Goal: Navigation & Orientation: Find specific page/section

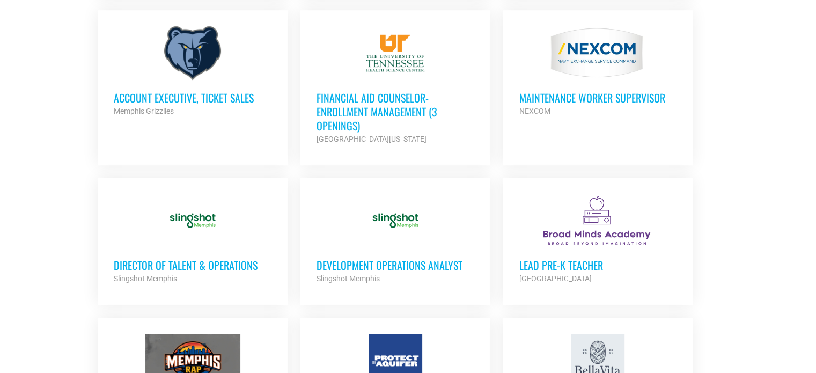
scroll to position [644, 0]
click at [354, 99] on h3 "Financial Aid Counselor-Enrollment Management (3 Openings)" at bounding box center [395, 111] width 158 height 42
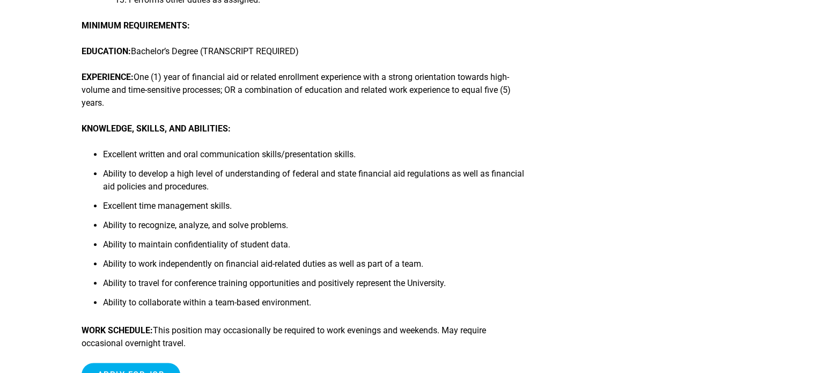
scroll to position [590, 0]
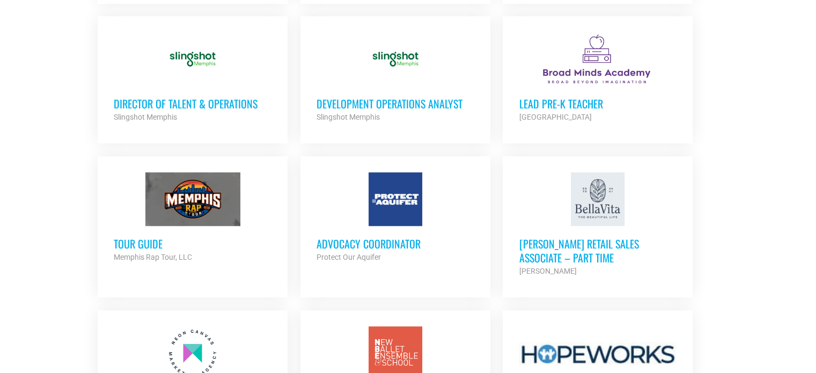
scroll to position [1131, 0]
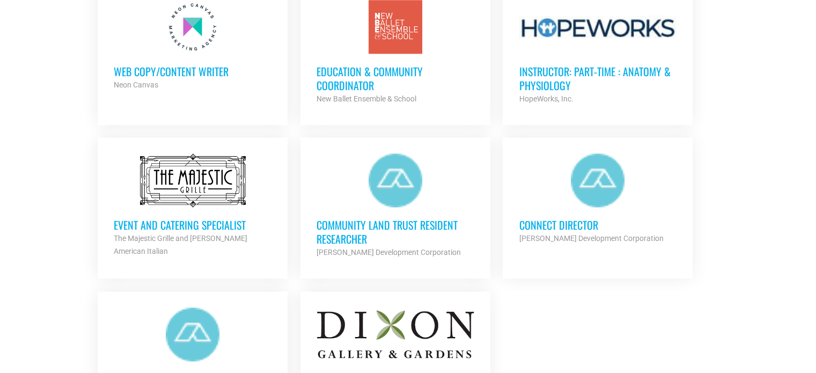
click at [184, 218] on h3 "Event and Catering Specialist" at bounding box center [193, 225] width 158 height 14
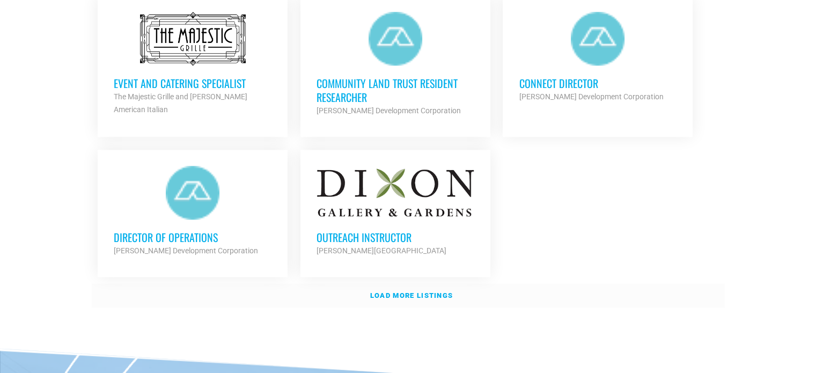
scroll to position [1291, 0]
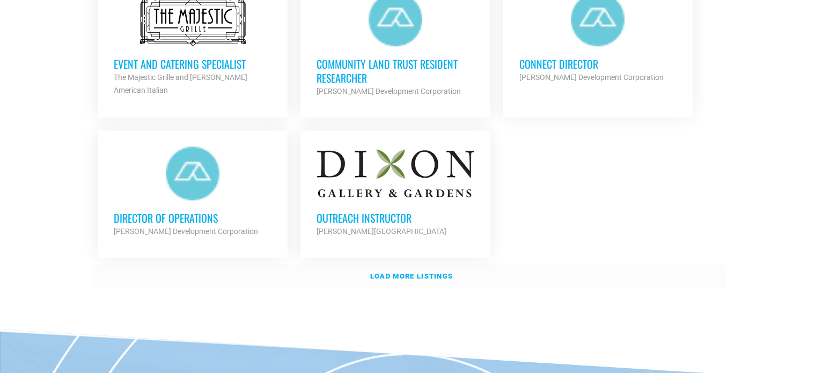
click at [408, 272] on strong "Load more listings" at bounding box center [411, 276] width 83 height 8
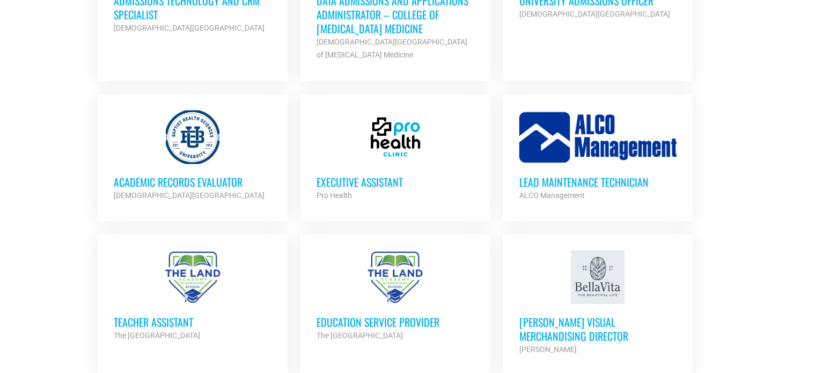
scroll to position [1989, 0]
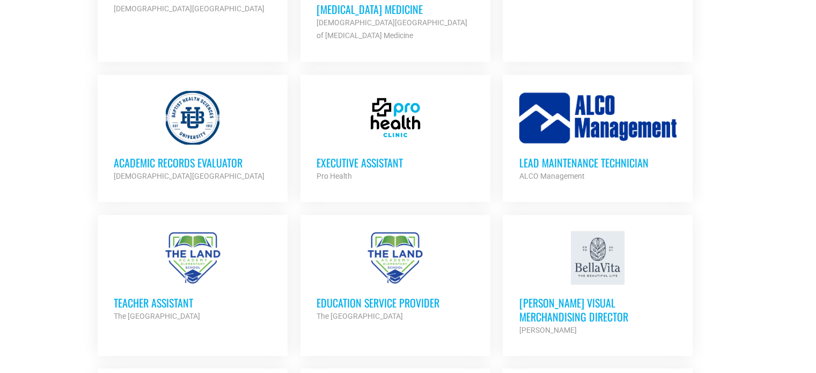
click at [344, 155] on h3 "Executive Assistant" at bounding box center [395, 162] width 158 height 14
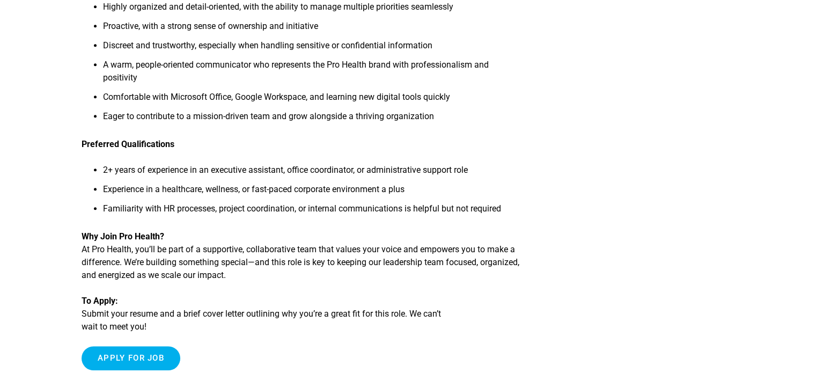
scroll to position [590, 0]
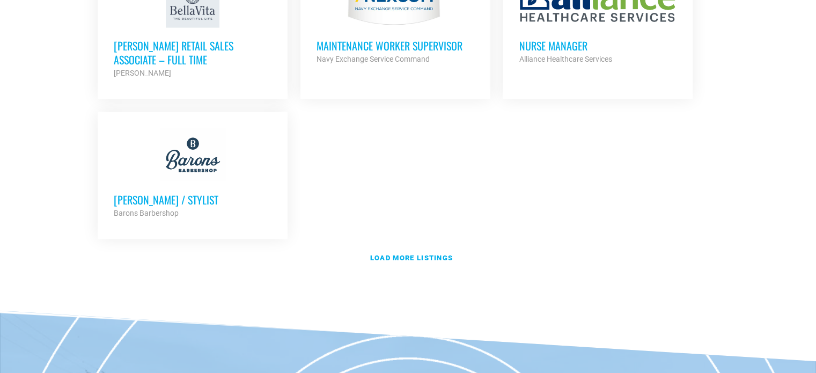
scroll to position [2418, 0]
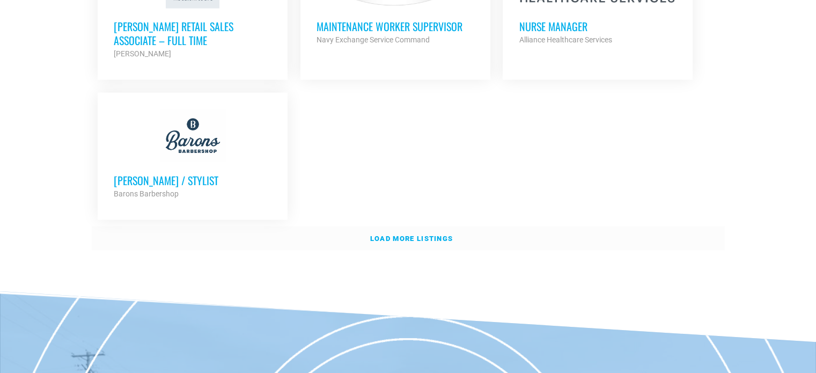
click at [420, 234] on strong "Load more listings" at bounding box center [411, 238] width 83 height 8
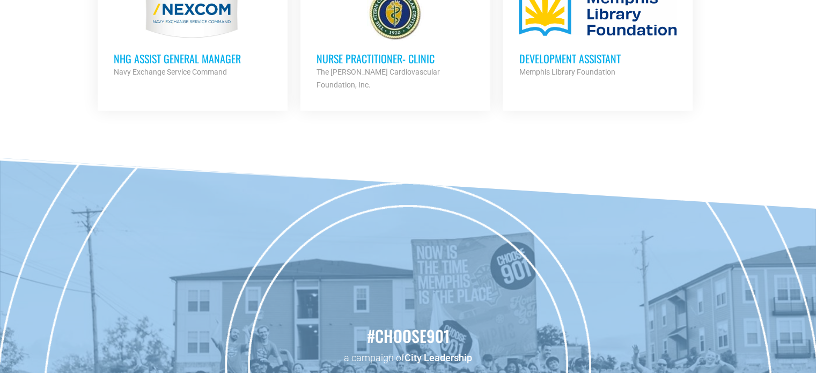
scroll to position [2471, 0]
